Goal: Find specific page/section: Find specific page/section

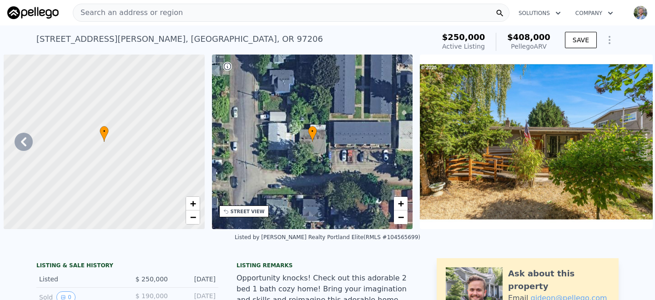
scroll to position [0, 5770]
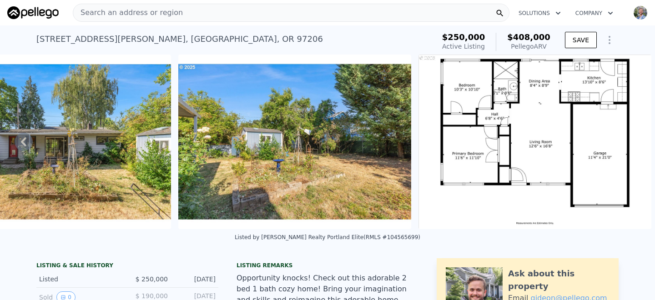
click at [152, 10] on span "Search an address or region" at bounding box center [128, 12] width 110 height 11
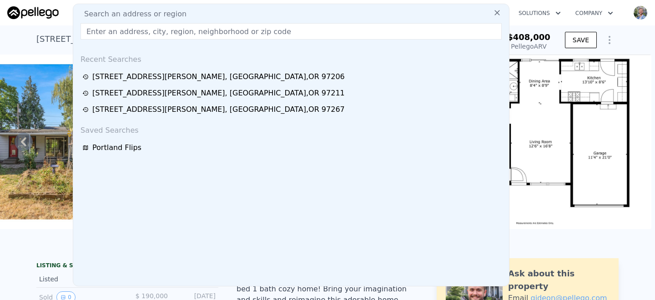
type input "[STREET_ADDRESS]"
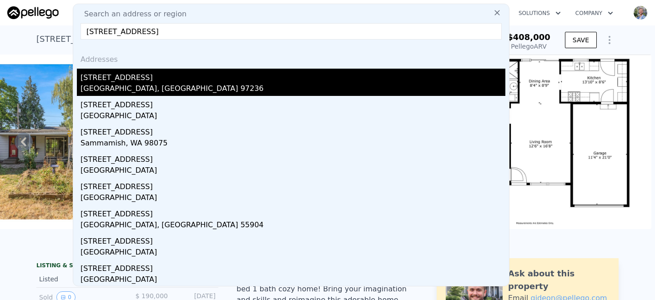
click at [128, 76] on div "[STREET_ADDRESS]" at bounding box center [293, 76] width 425 height 15
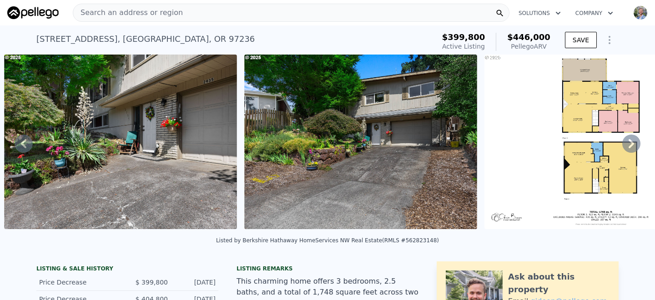
click at [200, 10] on div "Search an address or region" at bounding box center [291, 13] width 437 height 18
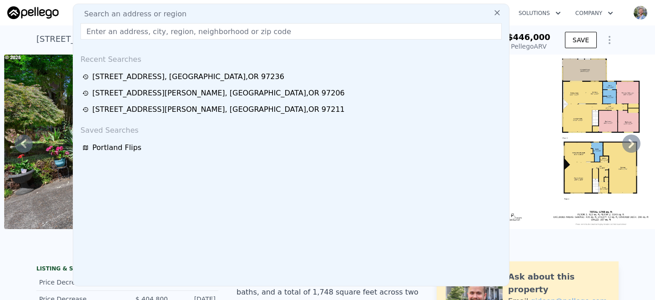
type input "[STREET_ADDRESS]"
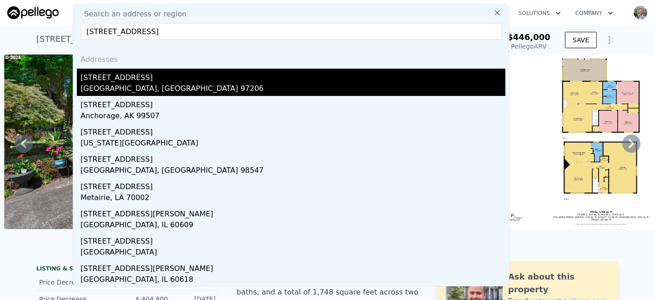
click at [126, 83] on div "[GEOGRAPHIC_DATA], [GEOGRAPHIC_DATA] 97206" at bounding box center [293, 89] width 425 height 13
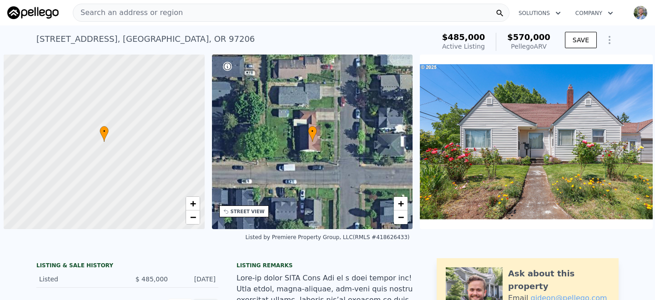
scroll to position [0, 4]
